Goal: Obtain resource: Download file/media

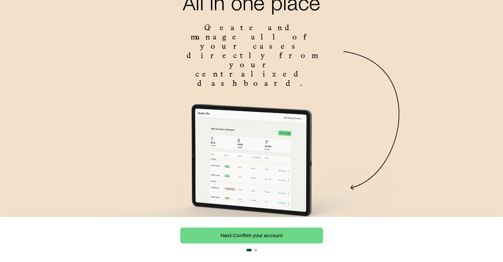
scroll to position [79, 0]
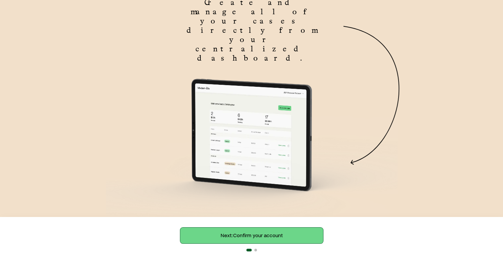
click at [254, 234] on link "Next: Confirm your account" at bounding box center [251, 235] width 143 height 16
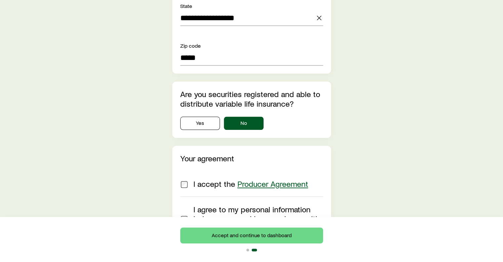
scroll to position [726, 0]
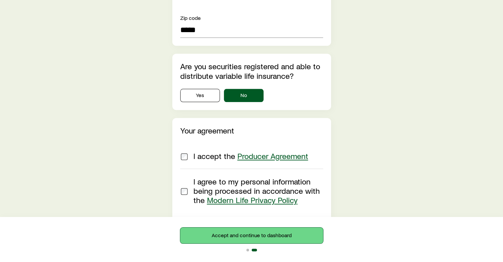
click at [267, 234] on button "Accept and continue to dashboard" at bounding box center [251, 235] width 143 height 16
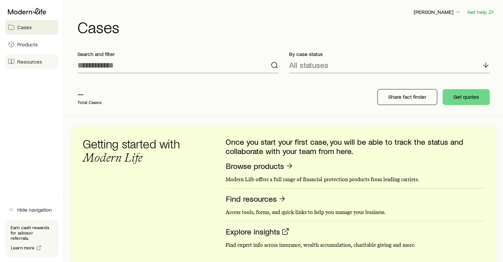
click at [35, 59] on span "Resources" at bounding box center [29, 61] width 25 height 7
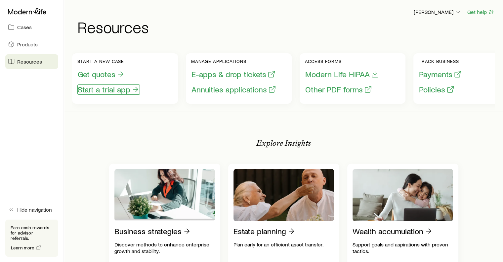
click at [111, 90] on button "Start a trial app" at bounding box center [108, 89] width 63 height 10
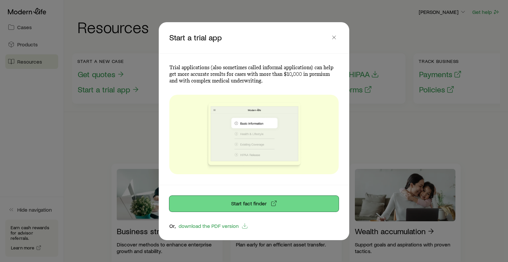
click at [262, 206] on link "Start fact finder" at bounding box center [253, 204] width 169 height 16
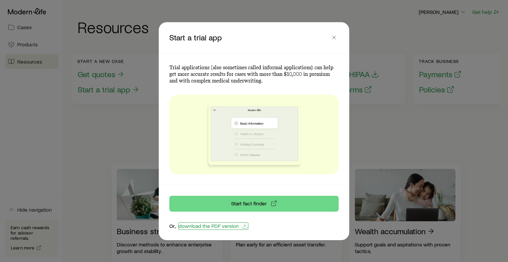
click at [222, 226] on link "download the PDF version" at bounding box center [213, 226] width 70 height 8
